Goal: Navigation & Orientation: Find specific page/section

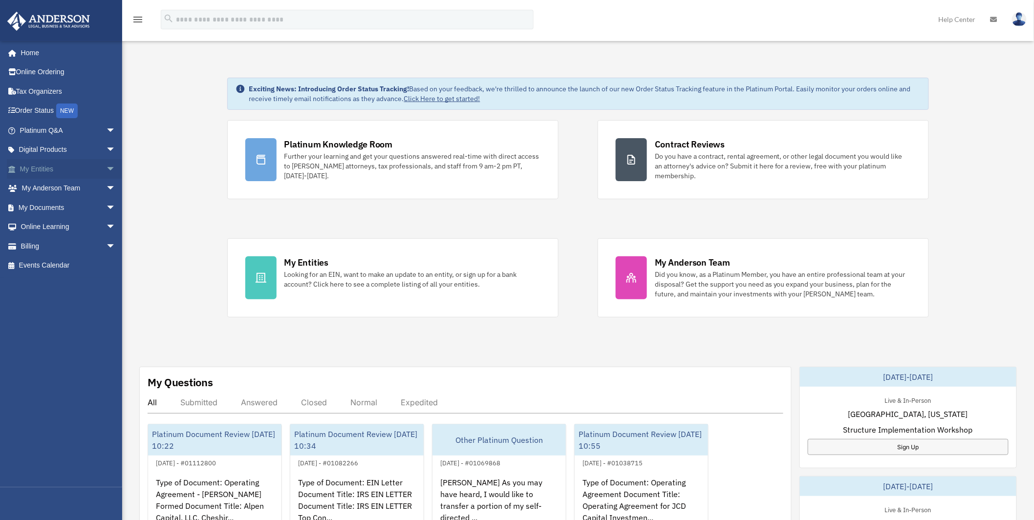
click at [26, 171] on link "My Entities arrow_drop_down" at bounding box center [69, 169] width 124 height 20
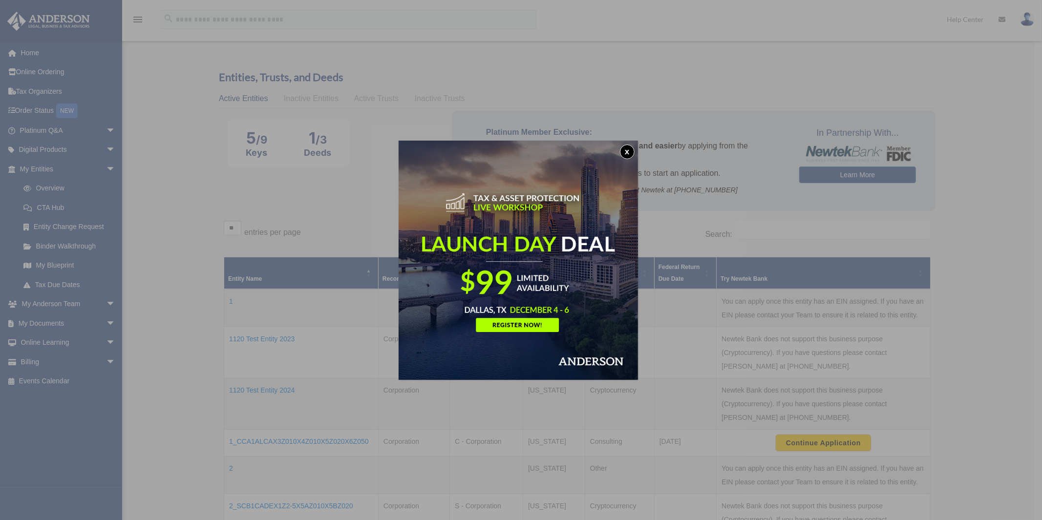
click at [629, 149] on button "x" at bounding box center [627, 152] width 15 height 15
